Goal: Find specific page/section: Find specific page/section

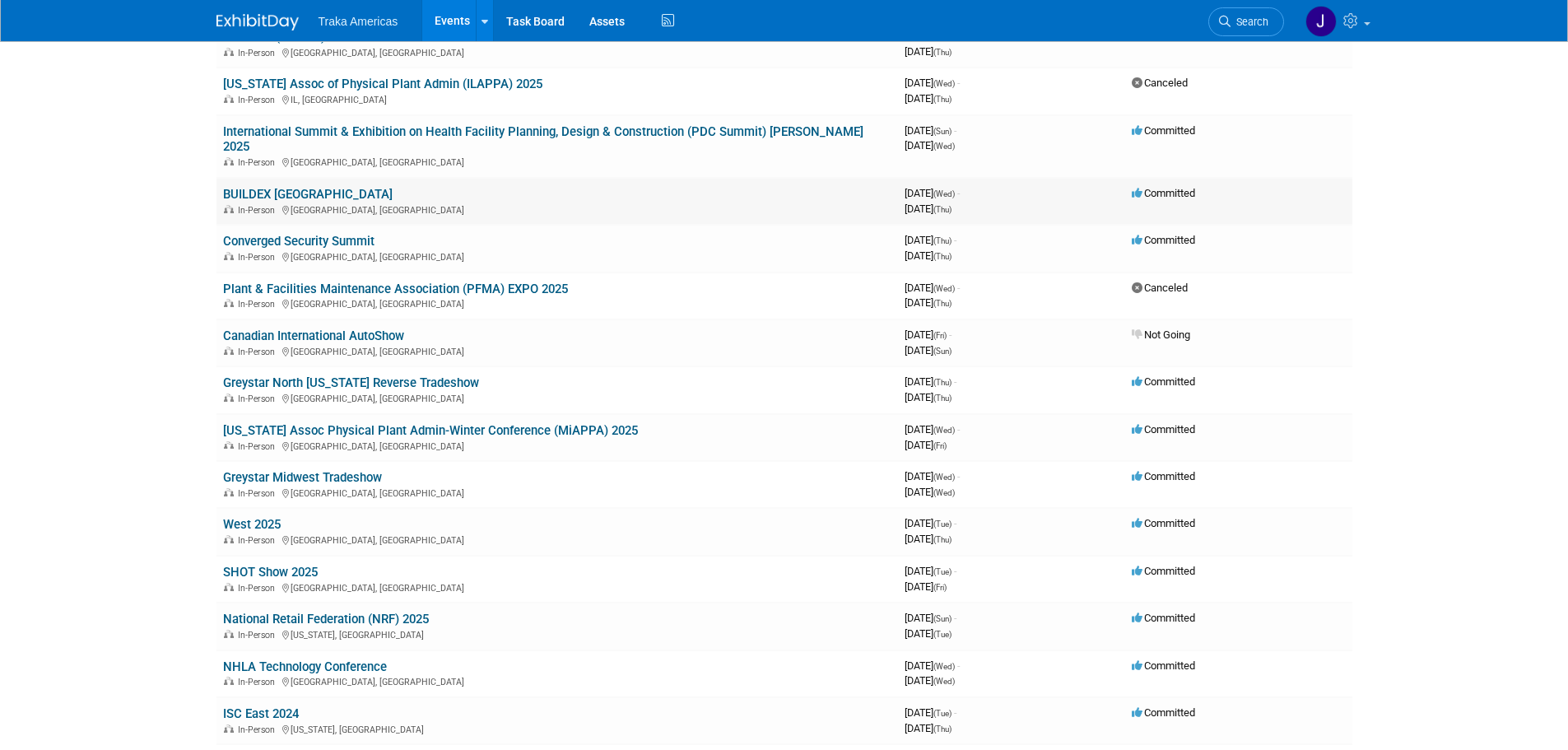
scroll to position [2008, 0]
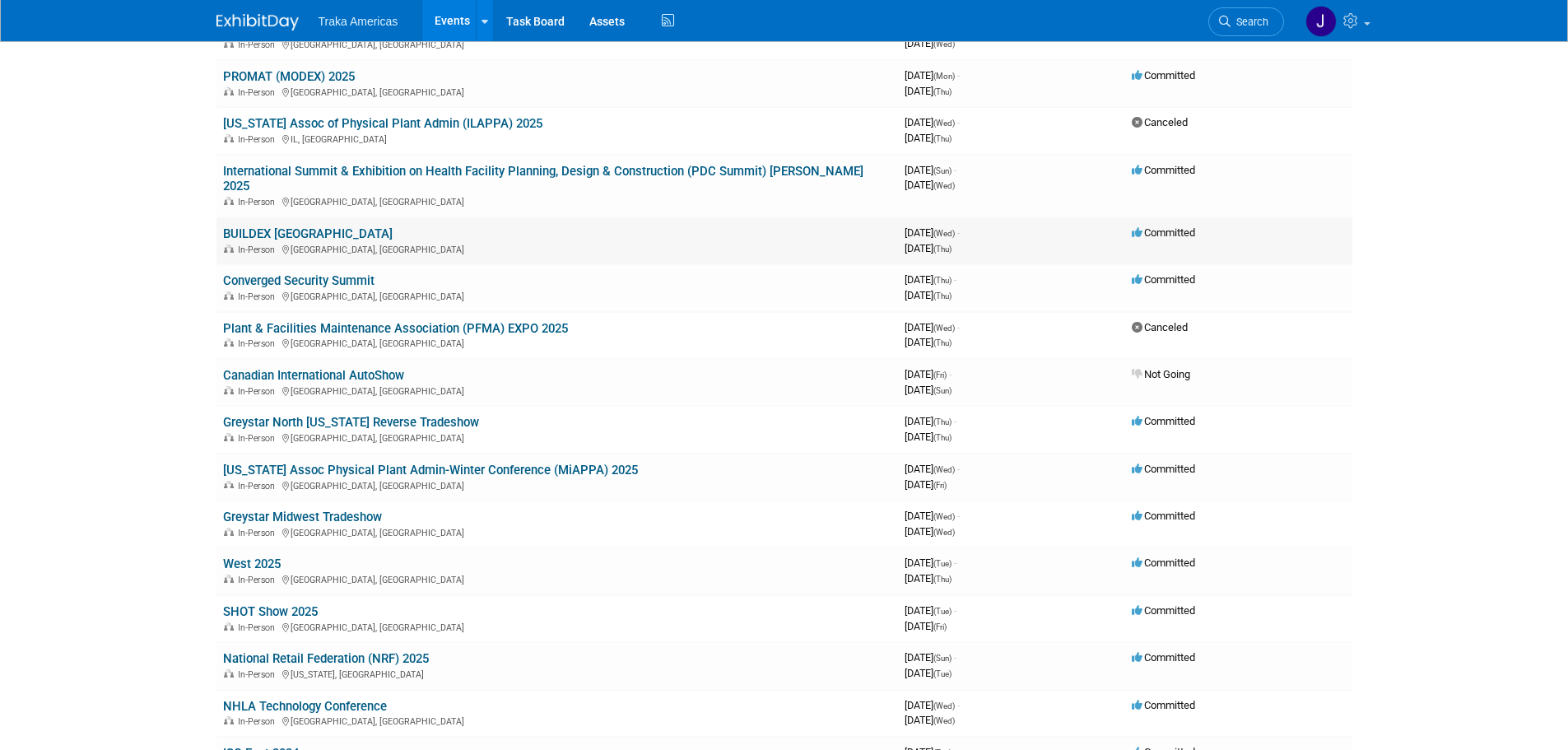
click at [299, 226] on link "BUILDEX [GEOGRAPHIC_DATA]" at bounding box center [308, 233] width 170 height 15
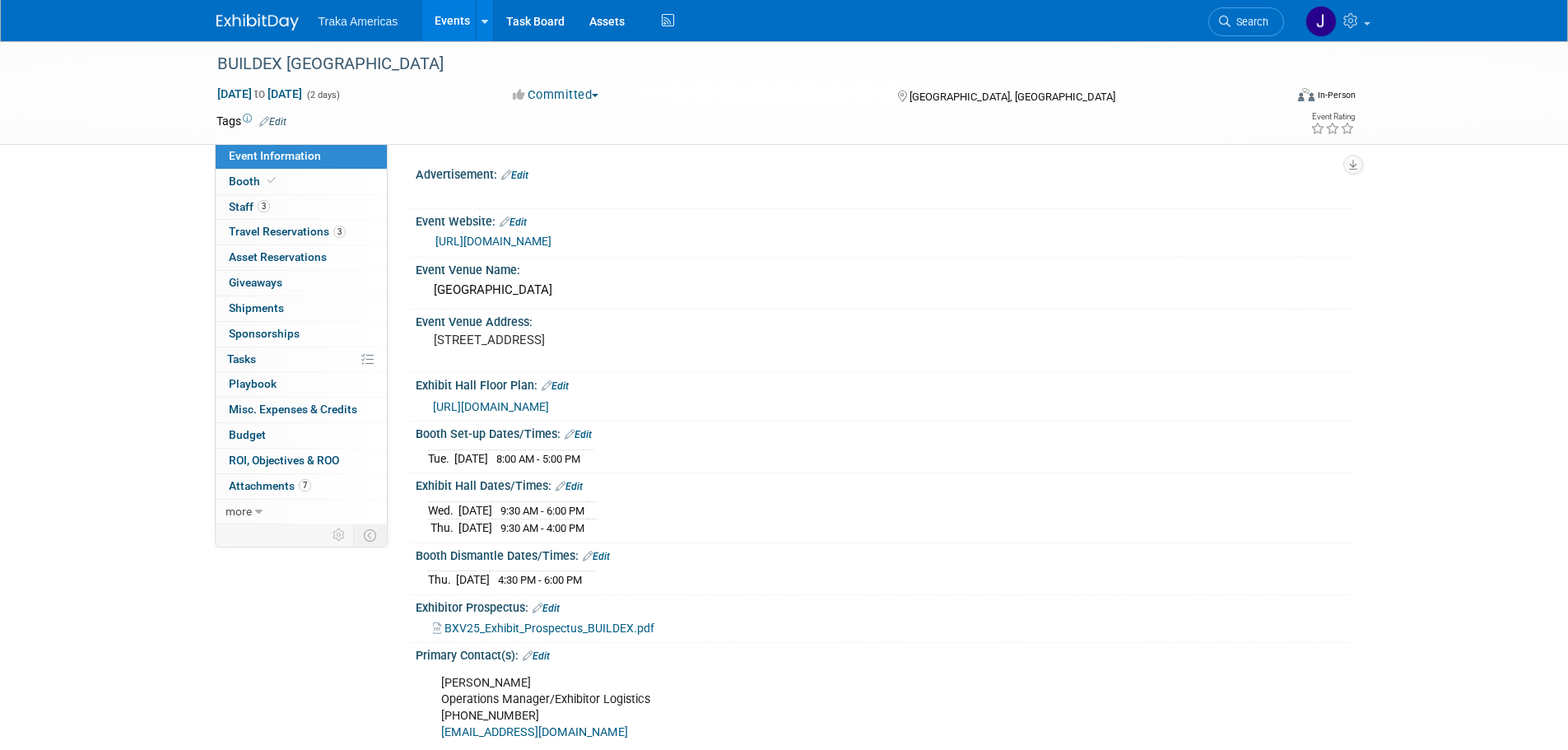
select select "Regional"
click at [273, 184] on icon at bounding box center [271, 180] width 8 height 9
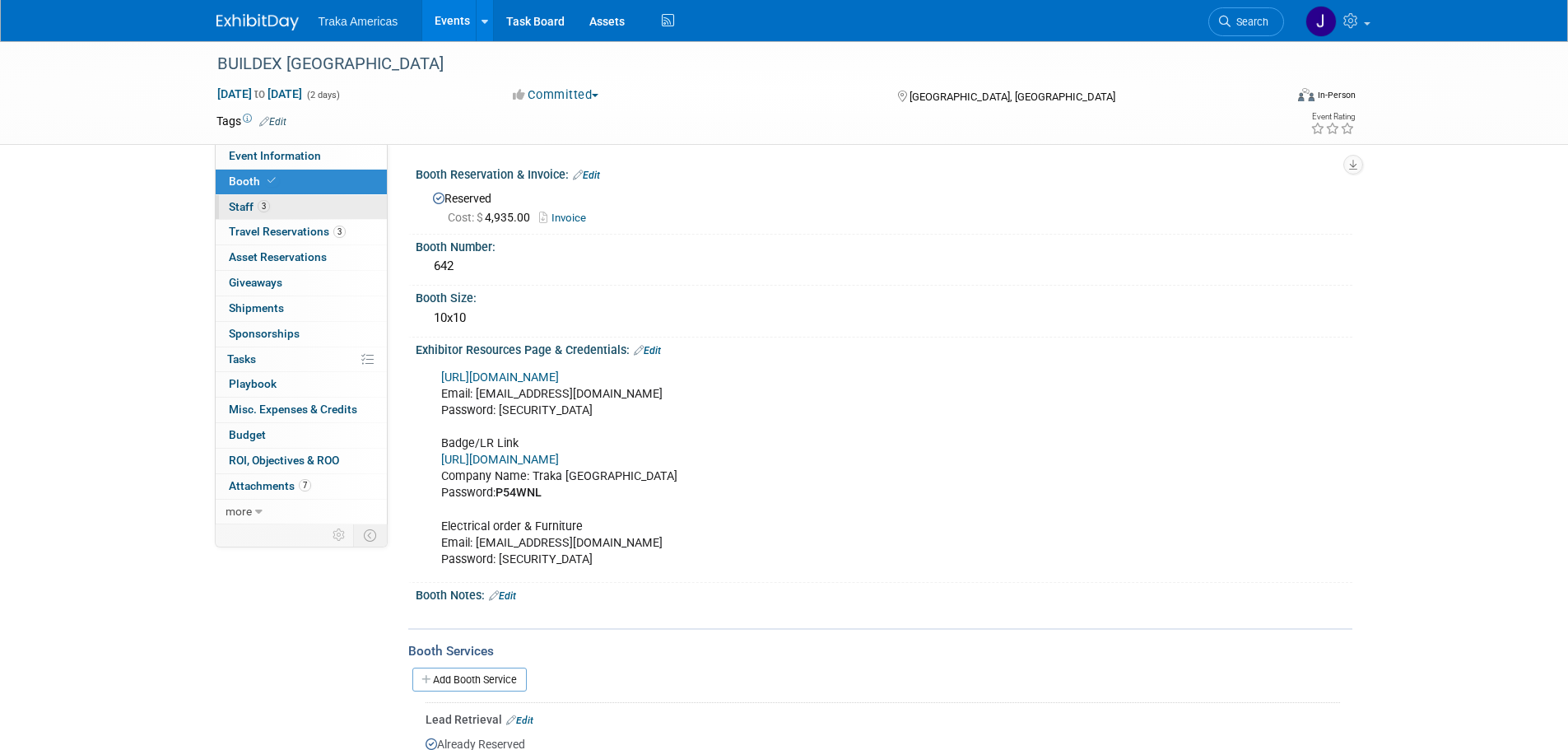
click at [285, 212] on link "3 Staff 3" at bounding box center [300, 208] width 171 height 25
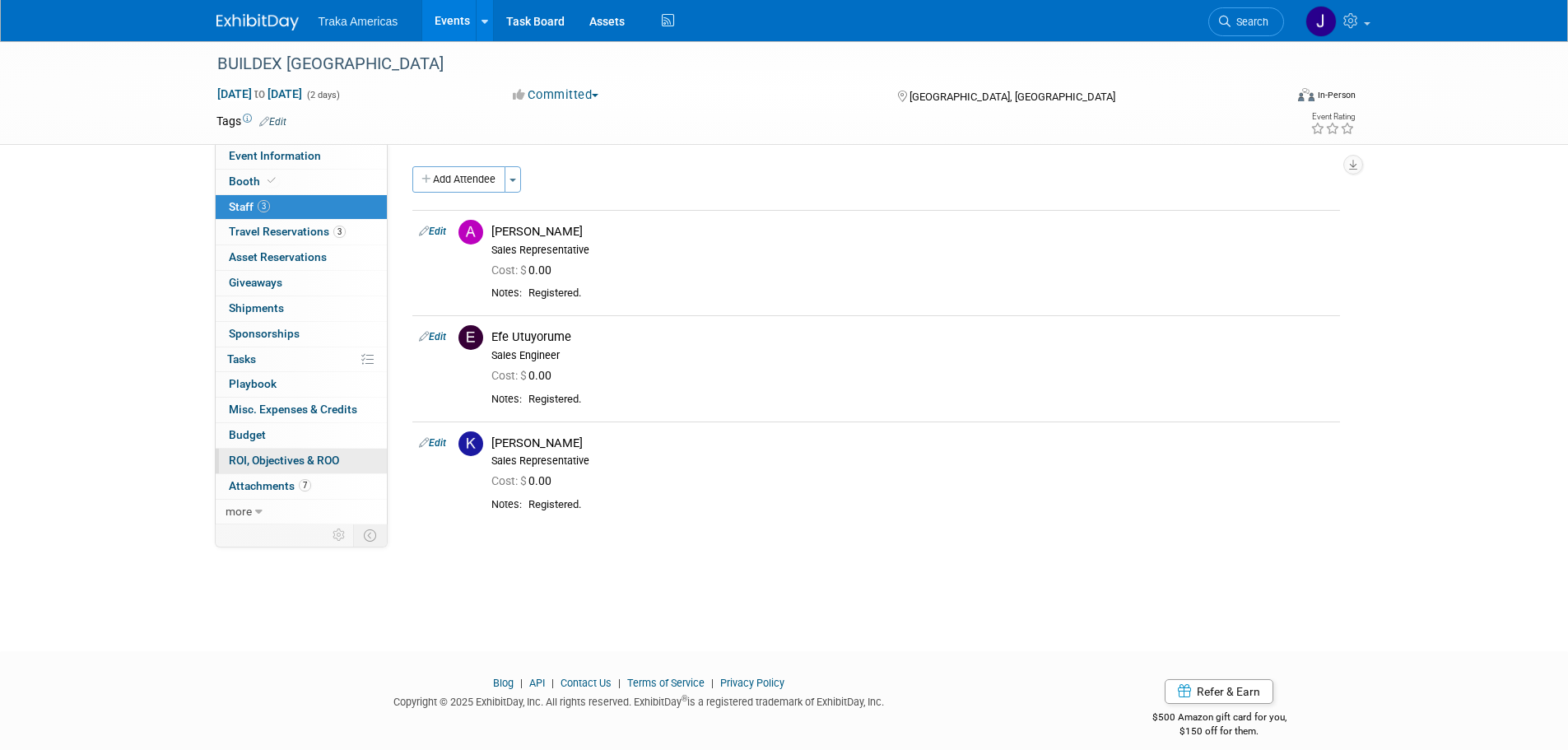
click at [310, 460] on span "ROI, Objectives & ROO 0" at bounding box center [284, 460] width 110 height 13
